Goal: Task Accomplishment & Management: Manage account settings

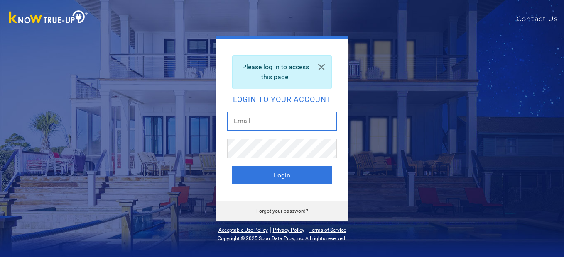
click at [270, 127] on input "text" at bounding box center [282, 121] width 110 height 19
type input "[EMAIL_ADDRESS][DOMAIN_NAME]"
click at [232, 166] on button "Login" at bounding box center [282, 175] width 100 height 18
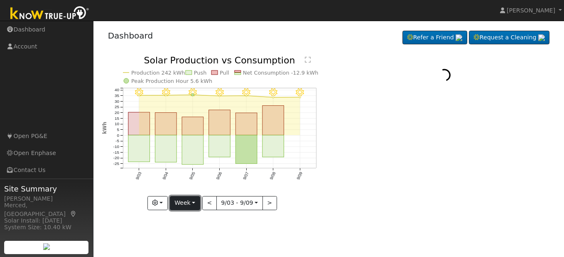
click at [196, 205] on button "Week" at bounding box center [185, 203] width 30 height 14
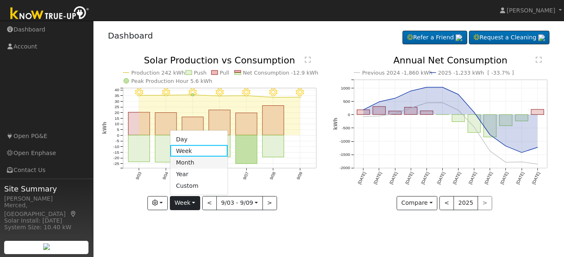
click at [192, 165] on link "Month" at bounding box center [199, 163] width 58 height 12
click at [0, 0] on div at bounding box center [0, 0] width 0 height 0
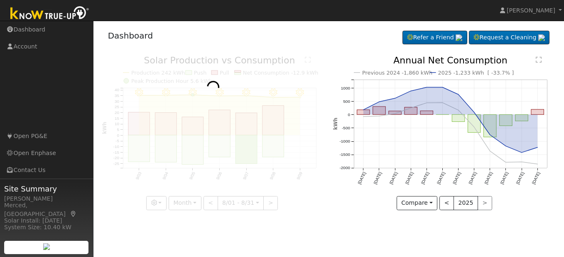
click at [192, 165] on div at bounding box center [213, 133] width 222 height 154
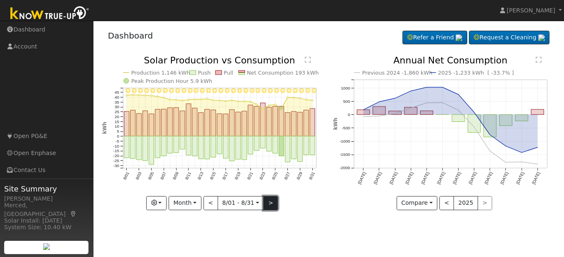
click at [272, 200] on button ">" at bounding box center [270, 203] width 15 height 14
type input "[DATE]"
click at [0, 0] on div at bounding box center [0, 0] width 0 height 0
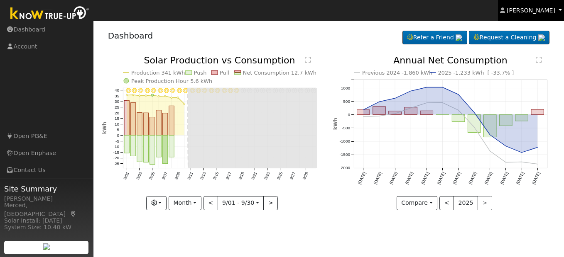
click at [545, 15] on link "[PERSON_NAME]" at bounding box center [531, 10] width 66 height 21
click at [545, 14] on link "[PERSON_NAME]" at bounding box center [531, 10] width 66 height 21
click at [542, 7] on span "[PERSON_NAME]" at bounding box center [530, 10] width 49 height 7
click at [540, 9] on span "[PERSON_NAME]" at bounding box center [530, 10] width 49 height 7
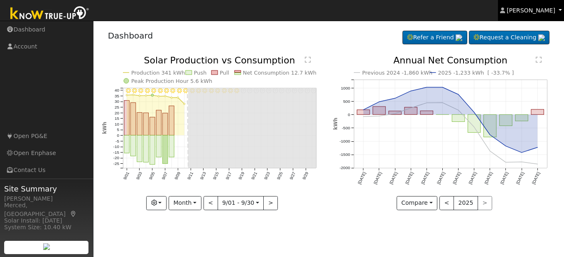
click at [540, 9] on span "[PERSON_NAME]" at bounding box center [530, 10] width 49 height 7
click at [538, 10] on span "[PERSON_NAME]" at bounding box center [530, 10] width 49 height 7
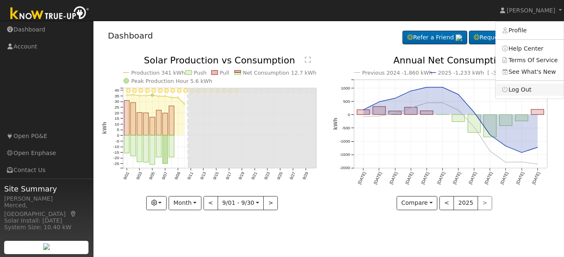
click at [522, 87] on link "Log Out" at bounding box center [529, 90] width 68 height 12
click at [522, 87] on icon "Previous 2024 -1,860 kWh 2025 -1,233 kWh [ -33.7% ] [DATE] Oct '[DATE] Dec '[DA…" at bounding box center [444, 130] width 222 height 149
